Goal: Information Seeking & Learning: Learn about a topic

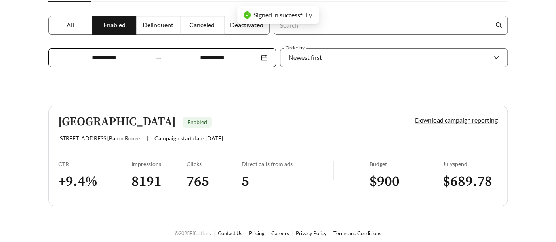
scroll to position [144, 0]
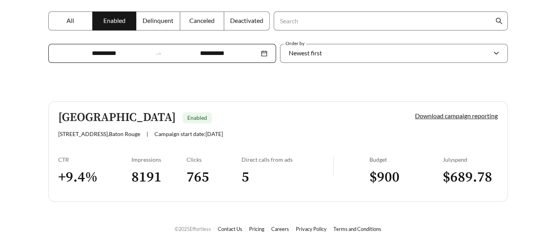
click at [249, 177] on h3 "5" at bounding box center [288, 178] width 92 height 18
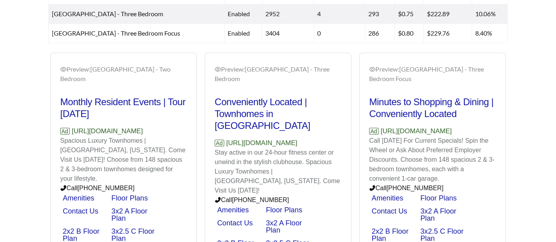
scroll to position [469, 0]
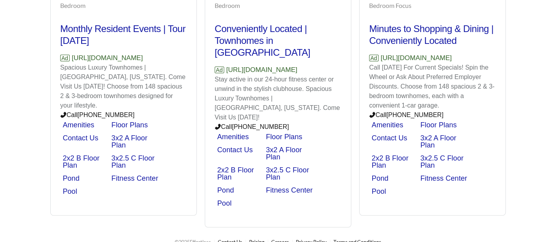
click at [293, 187] on link "Fitness Center" at bounding box center [289, 191] width 47 height 8
click at [442, 121] on link "Floor Plans" at bounding box center [438, 125] width 36 height 8
click at [446, 156] on link "3x2.5 C Floor Plan" at bounding box center [441, 161] width 43 height 15
click at [72, 181] on div "Preview: [GEOGRAPHIC_DATA] - Two Bedroom Monthly Resident Events | Tour [DATE] …" at bounding box center [277, 103] width 463 height 249
click at [223, 200] on link "Pool" at bounding box center [224, 204] width 14 height 8
